Goal: Information Seeking & Learning: Learn about a topic

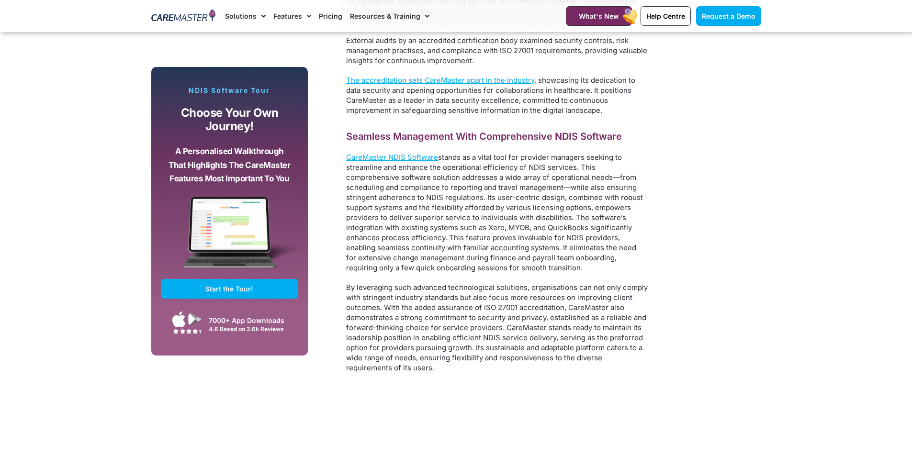
scroll to position [2634, 0]
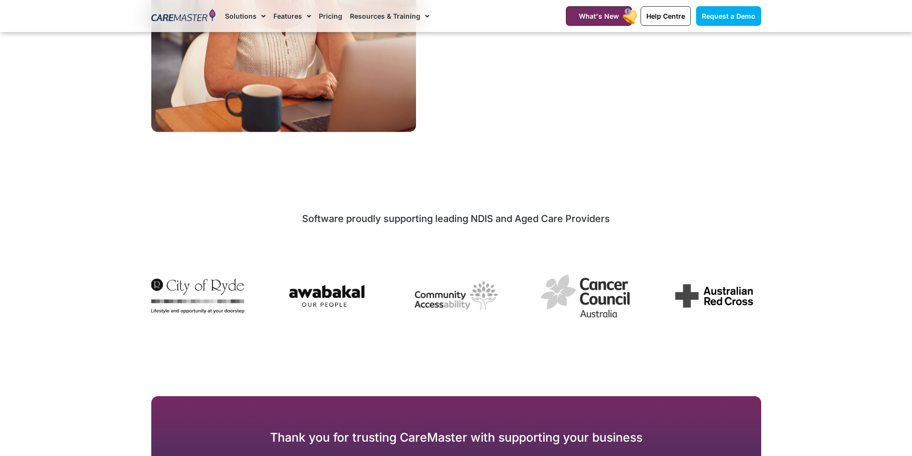
scroll to position [1101, 0]
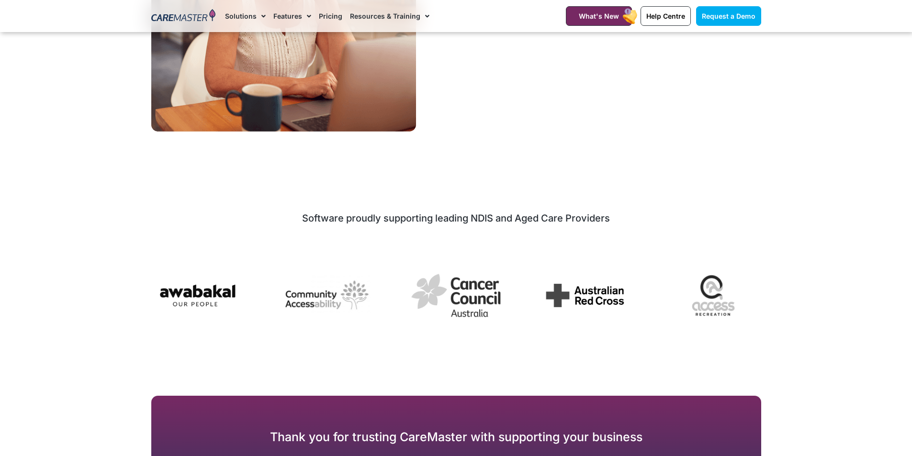
click at [772, 293] on section "Software proudly supporting leading NDIS and Aged Care Providers" at bounding box center [456, 273] width 912 height 131
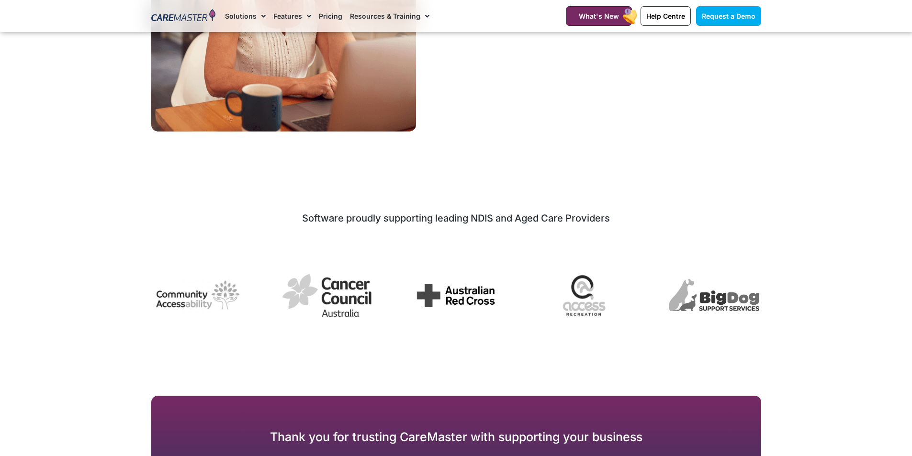
click at [802, 293] on section "Software proudly supporting leading NDIS and Aged Care Providers" at bounding box center [456, 273] width 912 height 131
click at [770, 288] on section "Software proudly supporting leading NDIS and Aged Care Providers" at bounding box center [456, 273] width 912 height 131
click at [795, 291] on section "Software proudly supporting leading NDIS and Aged Care Providers" at bounding box center [456, 273] width 912 height 131
click at [792, 291] on section "Software proudly supporting leading NDIS and Aged Care Providers" at bounding box center [456, 273] width 912 height 131
